Goal: Task Accomplishment & Management: Manage account settings

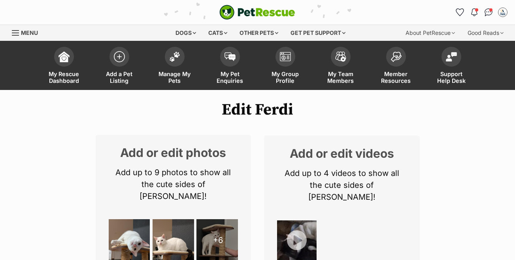
select select
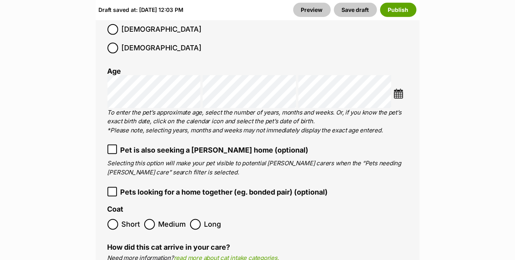
scroll to position [1266, 0]
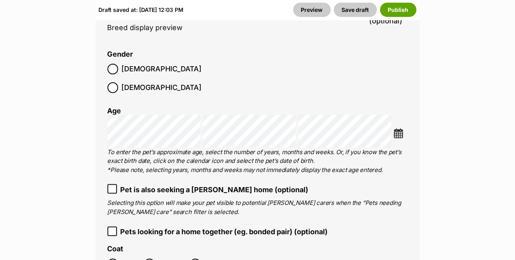
click at [401, 128] on img at bounding box center [399, 133] width 10 height 10
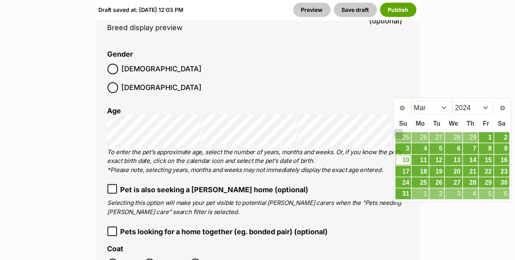
click at [363, 245] on fieldset "Coat Short Medium Long" at bounding box center [258, 259] width 301 height 28
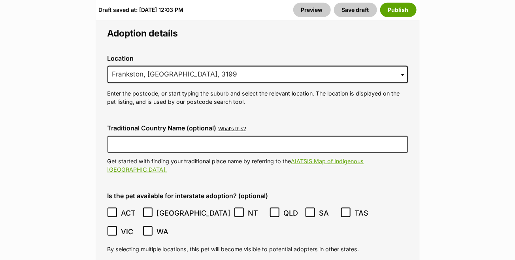
scroll to position [2215, 0]
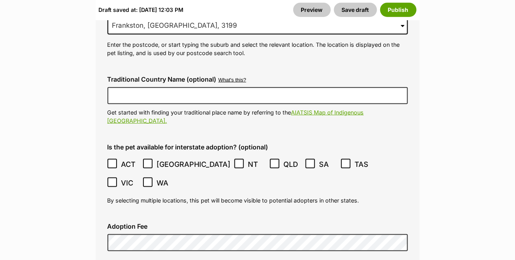
checkbox input "true"
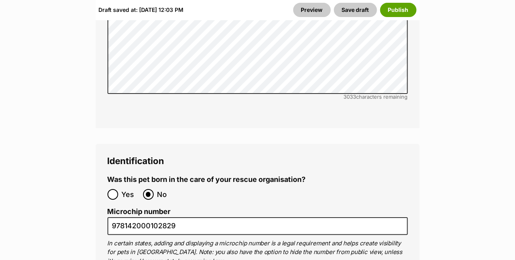
scroll to position [2769, 0]
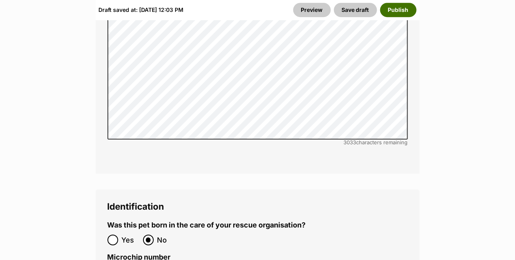
click at [400, 12] on button "Publish" at bounding box center [399, 10] width 36 height 14
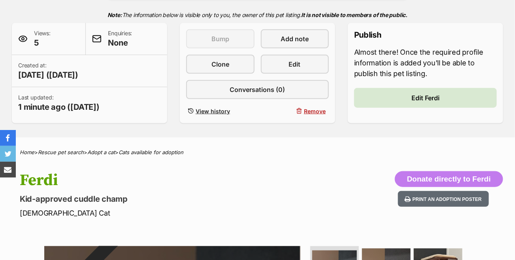
scroll to position [158, 0]
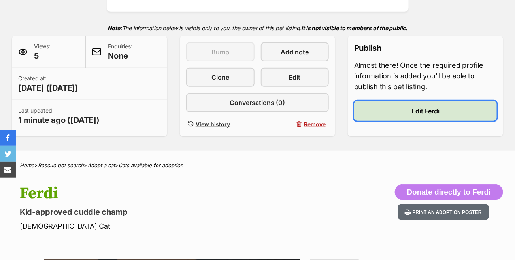
click at [381, 111] on link "Edit Ferdi" at bounding box center [425, 111] width 143 height 20
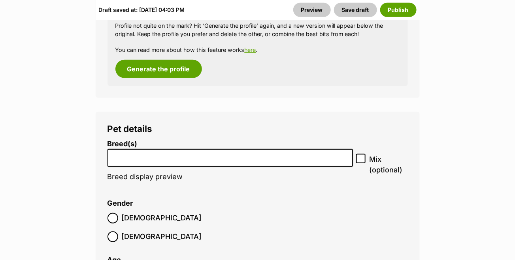
scroll to position [1147, 0]
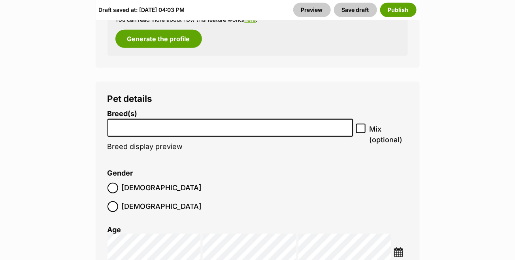
click at [302, 121] on input "search" at bounding box center [230, 125] width 241 height 8
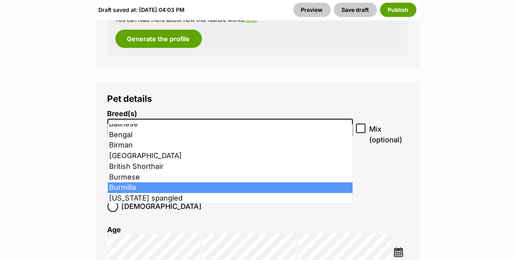
scroll to position [237, 0]
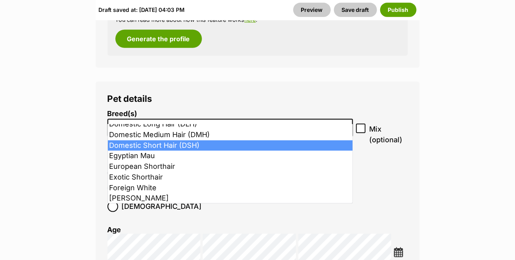
select select "252102"
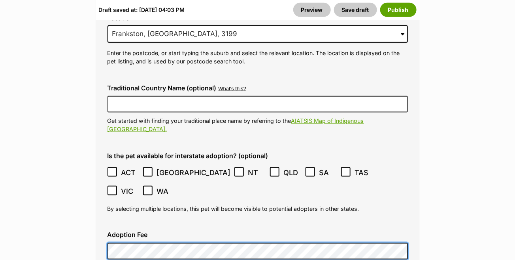
scroll to position [2295, 0]
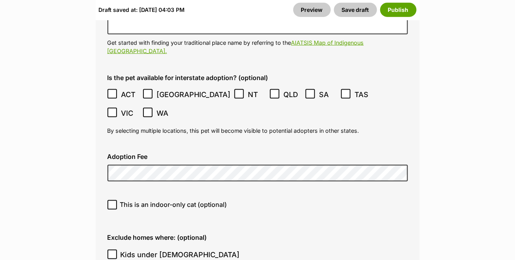
click at [115, 202] on icon at bounding box center [113, 205] width 6 height 6
click at [115, 200] on input "This is an indoor-only cat (optional)" at bounding box center [112, 204] width 9 height 9
checkbox input "true"
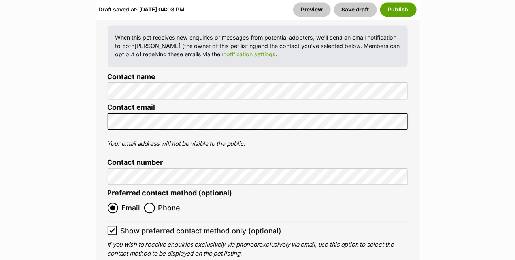
scroll to position [3481, 0]
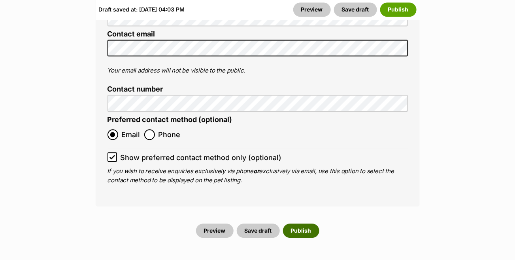
click at [290, 223] on button "Publish" at bounding box center [301, 230] width 36 height 14
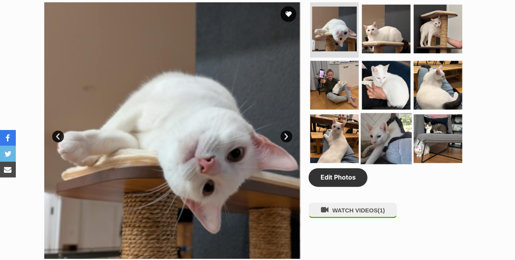
scroll to position [396, 0]
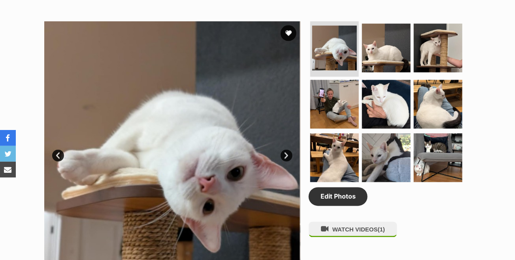
click at [287, 154] on link "Next" at bounding box center [287, 156] width 12 height 12
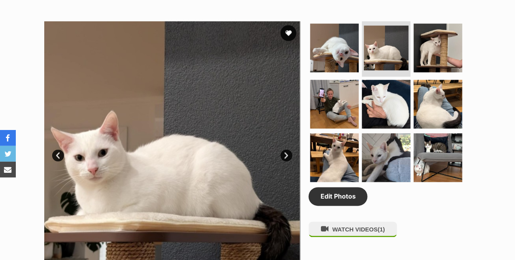
click at [287, 154] on link "Next" at bounding box center [287, 156] width 12 height 12
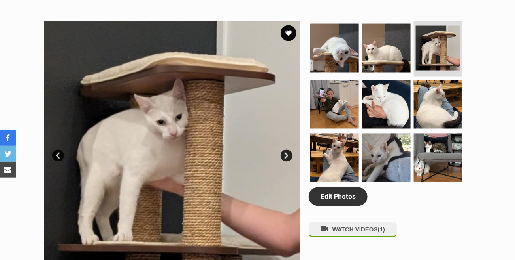
click at [287, 154] on link "Next" at bounding box center [287, 156] width 12 height 12
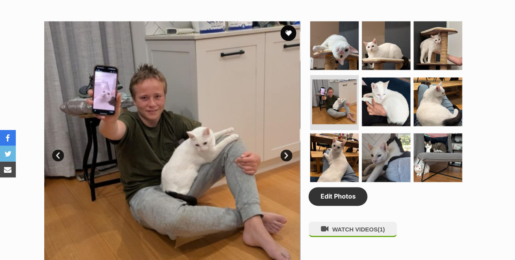
click at [287, 154] on link "Next" at bounding box center [287, 156] width 12 height 12
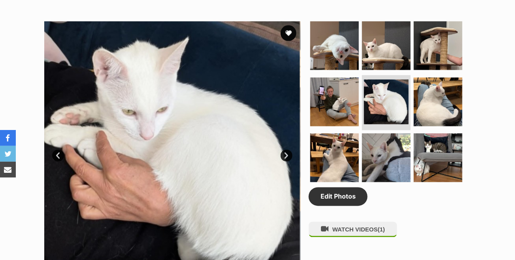
click at [287, 154] on link "Next" at bounding box center [287, 156] width 12 height 12
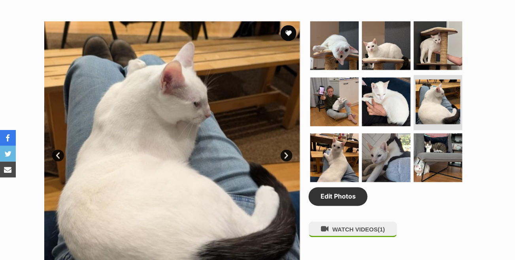
scroll to position [0, 0]
click at [287, 154] on link "Next" at bounding box center [287, 156] width 12 height 12
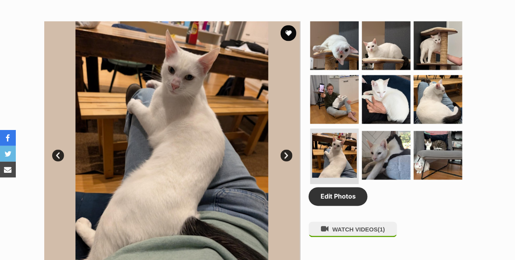
click at [287, 154] on link "Next" at bounding box center [287, 156] width 12 height 12
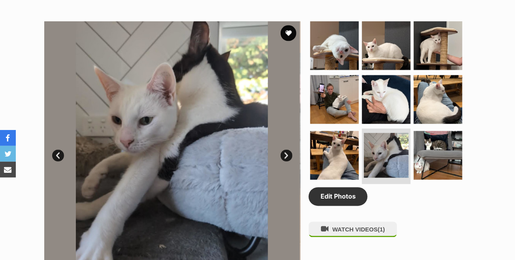
click at [287, 154] on link "Next" at bounding box center [287, 156] width 12 height 12
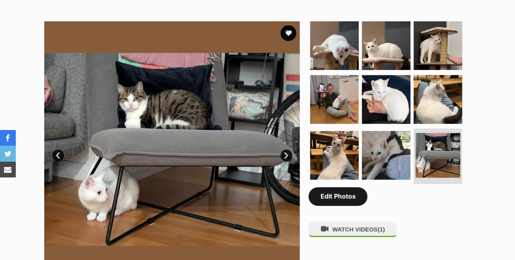
click at [345, 199] on link "Edit Photos" at bounding box center [338, 196] width 59 height 18
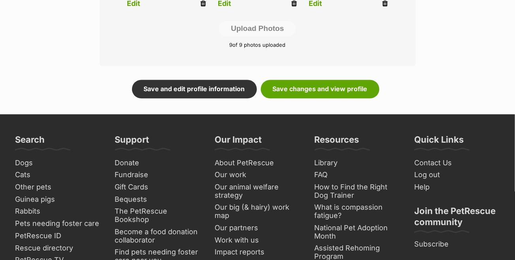
scroll to position [514, 0]
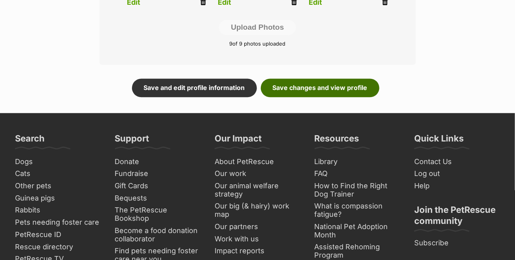
click at [350, 92] on link "Save changes and view profile" at bounding box center [320, 87] width 119 height 18
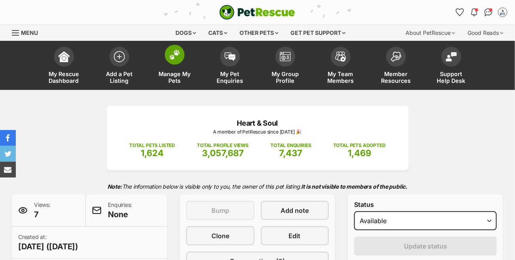
click at [176, 53] on img at bounding box center [174, 54] width 11 height 10
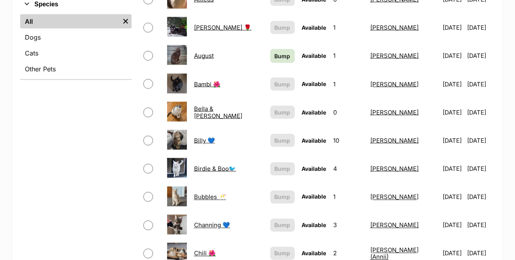
scroll to position [316, 0]
click at [275, 52] on span "Bump" at bounding box center [283, 56] width 16 height 8
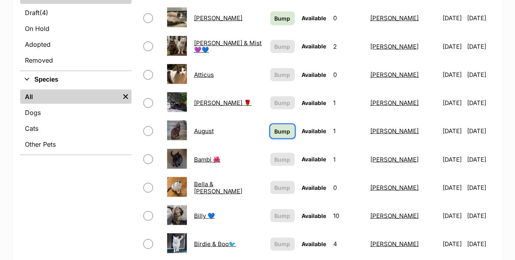
scroll to position [237, 0]
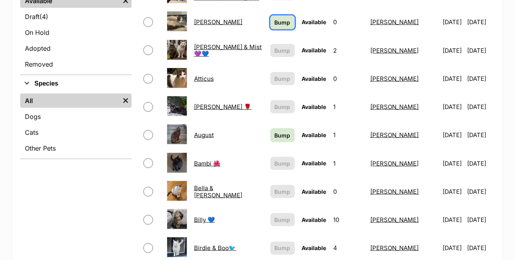
click at [275, 18] on span "Bump" at bounding box center [283, 22] width 16 height 8
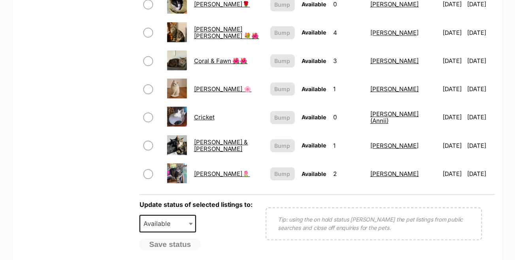
scroll to position [712, 0]
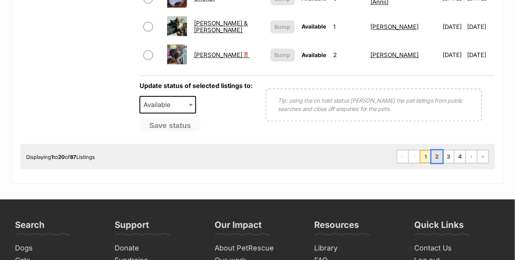
click at [439, 150] on link "2" at bounding box center [437, 156] width 11 height 13
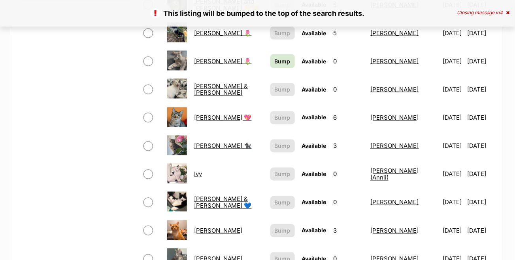
scroll to position [356, 0]
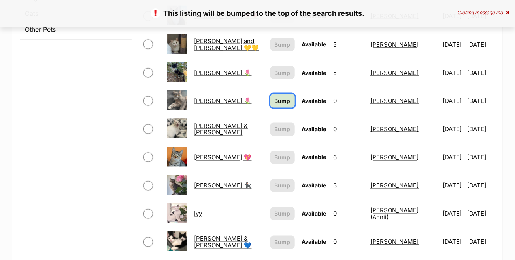
click at [275, 97] on span "Bump" at bounding box center [283, 101] width 16 height 8
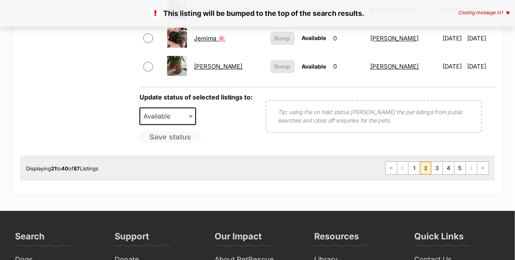
scroll to position [712, 0]
